Goal: Navigation & Orientation: Understand site structure

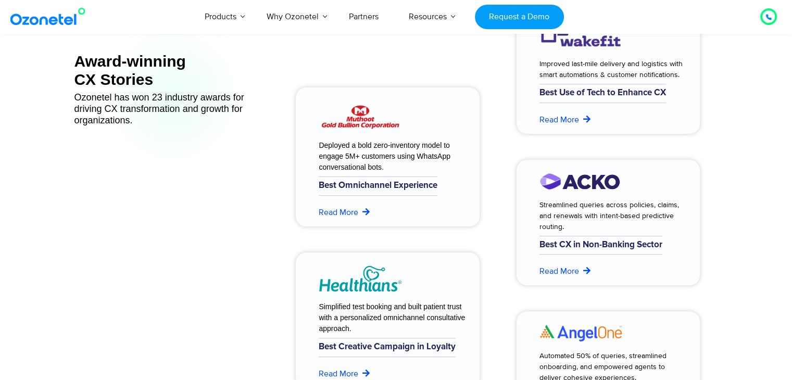
scroll to position [4222, 0]
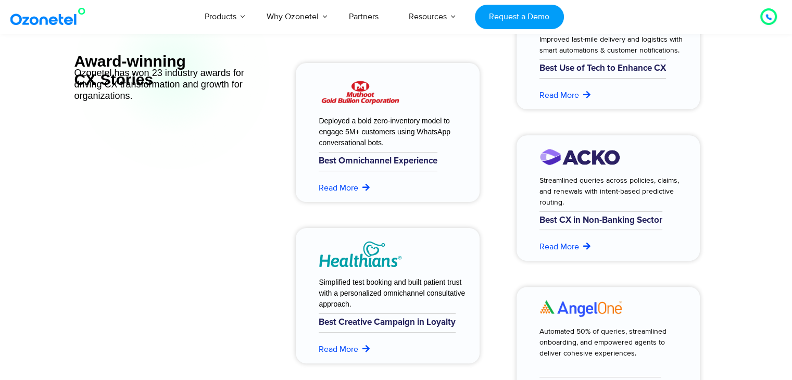
click at [764, 17] on div at bounding box center [768, 16] width 12 height 12
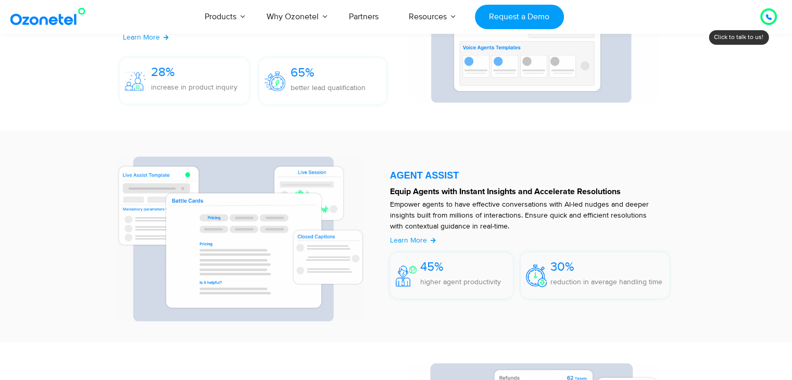
click at [731, 38] on section "VOICE AI AGENTS Drive Cohesive Experiences at Scale, with a Human Touch Engage …" at bounding box center [396, 37] width 792 height 183
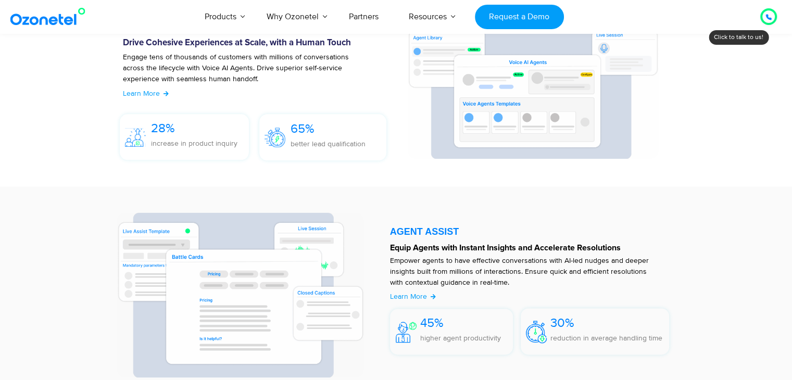
scroll to position [1216, 0]
click at [767, 13] on div at bounding box center [768, 16] width 6 height 12
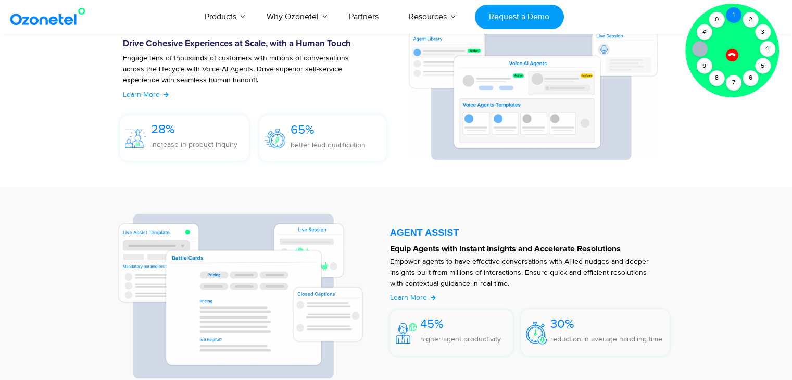
click at [731, 14] on div "1" at bounding box center [734, 15] width 16 height 16
click at [729, 55] on icon at bounding box center [731, 54] width 7 height 7
